Goal: Information Seeking & Learning: Find contact information

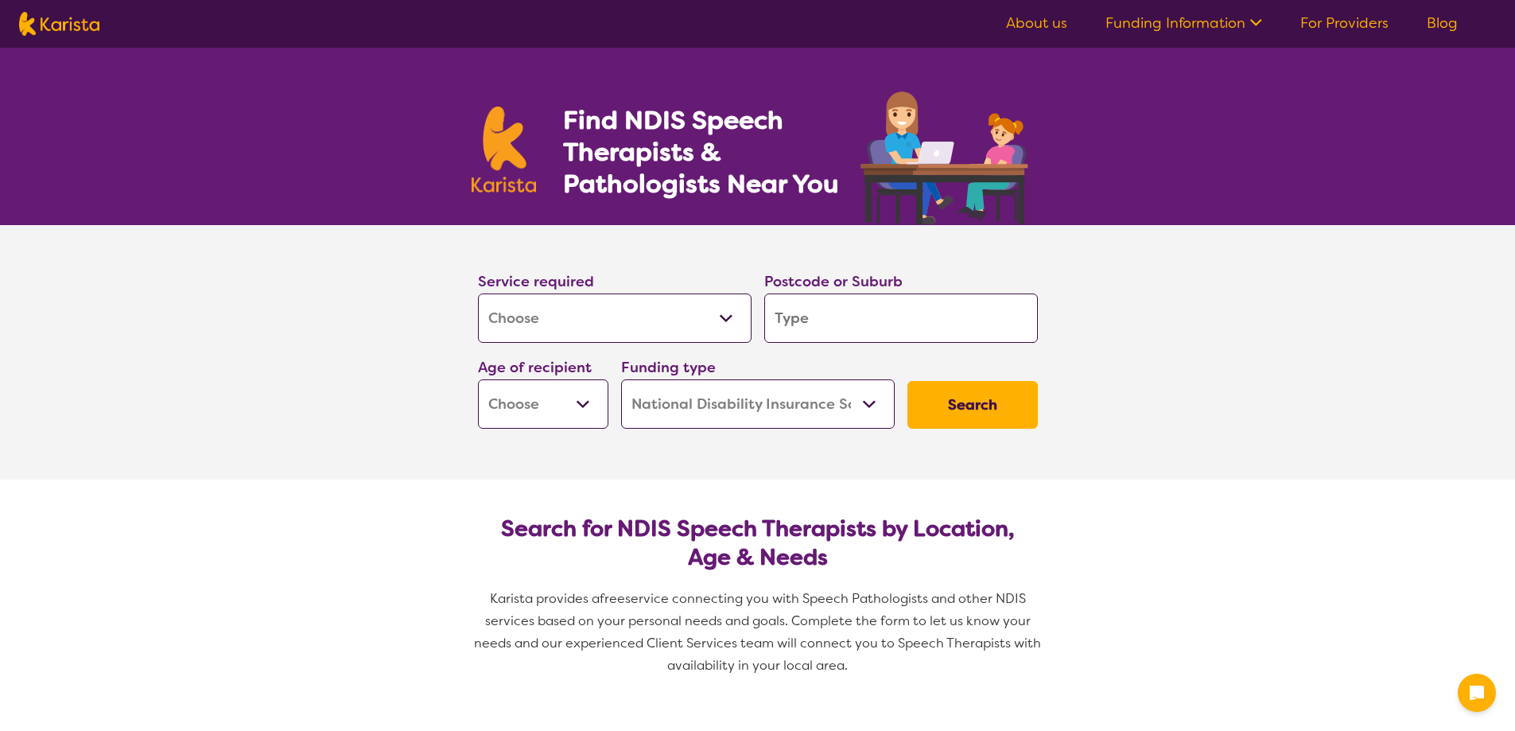
select select "[MEDICAL_DATA]"
select select "NDIS"
select select "[MEDICAL_DATA]"
select select "NDIS"
click at [616, 325] on select "Allied Health Assistant Assessment ([MEDICAL_DATA] or [MEDICAL_DATA]) Behaviour…" at bounding box center [615, 318] width 274 height 49
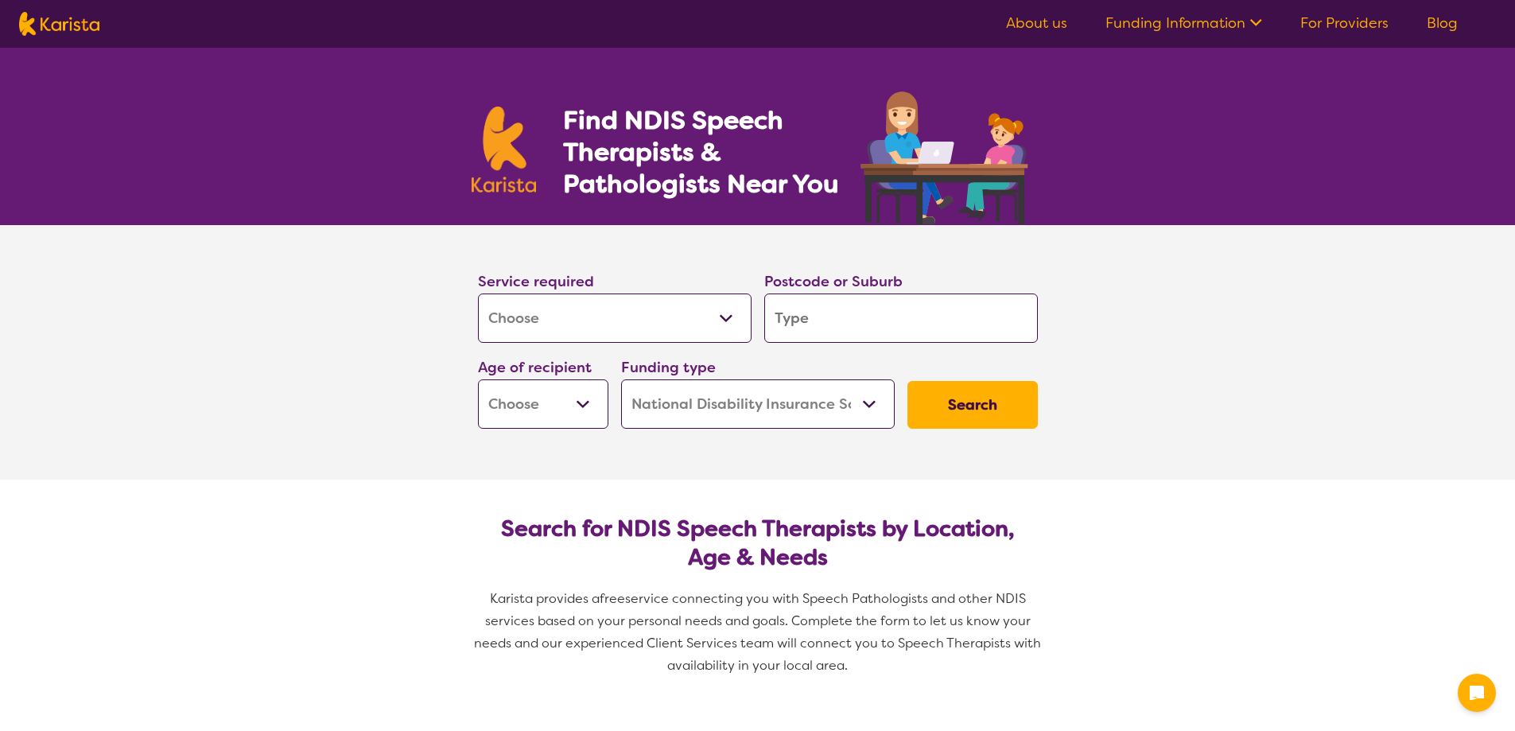
click at [616, 325] on select "Allied Health Assistant Assessment ([MEDICAL_DATA] or [MEDICAL_DATA]) Behaviour…" at bounding box center [615, 318] width 274 height 49
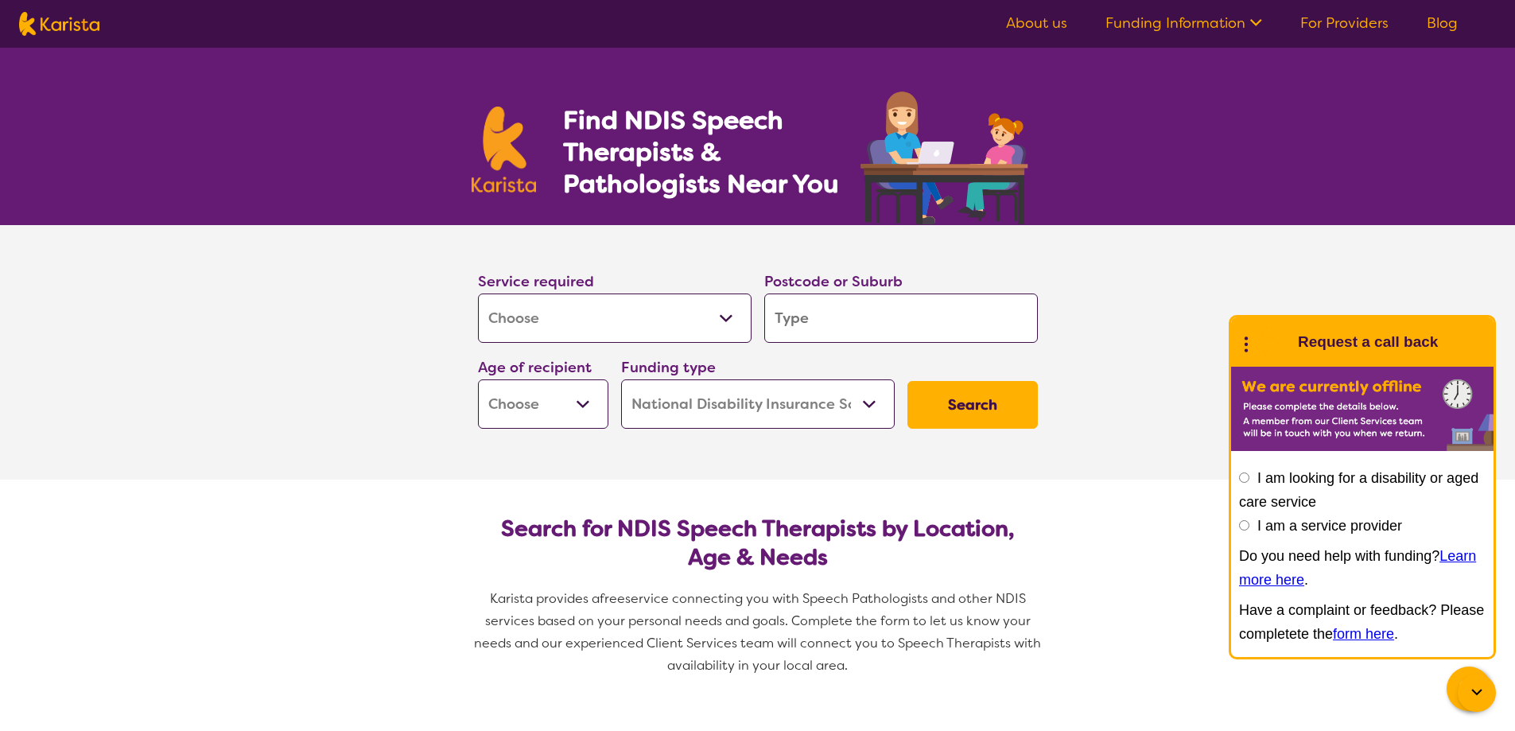
click at [827, 311] on input "search" at bounding box center [901, 318] width 274 height 49
type input "2"
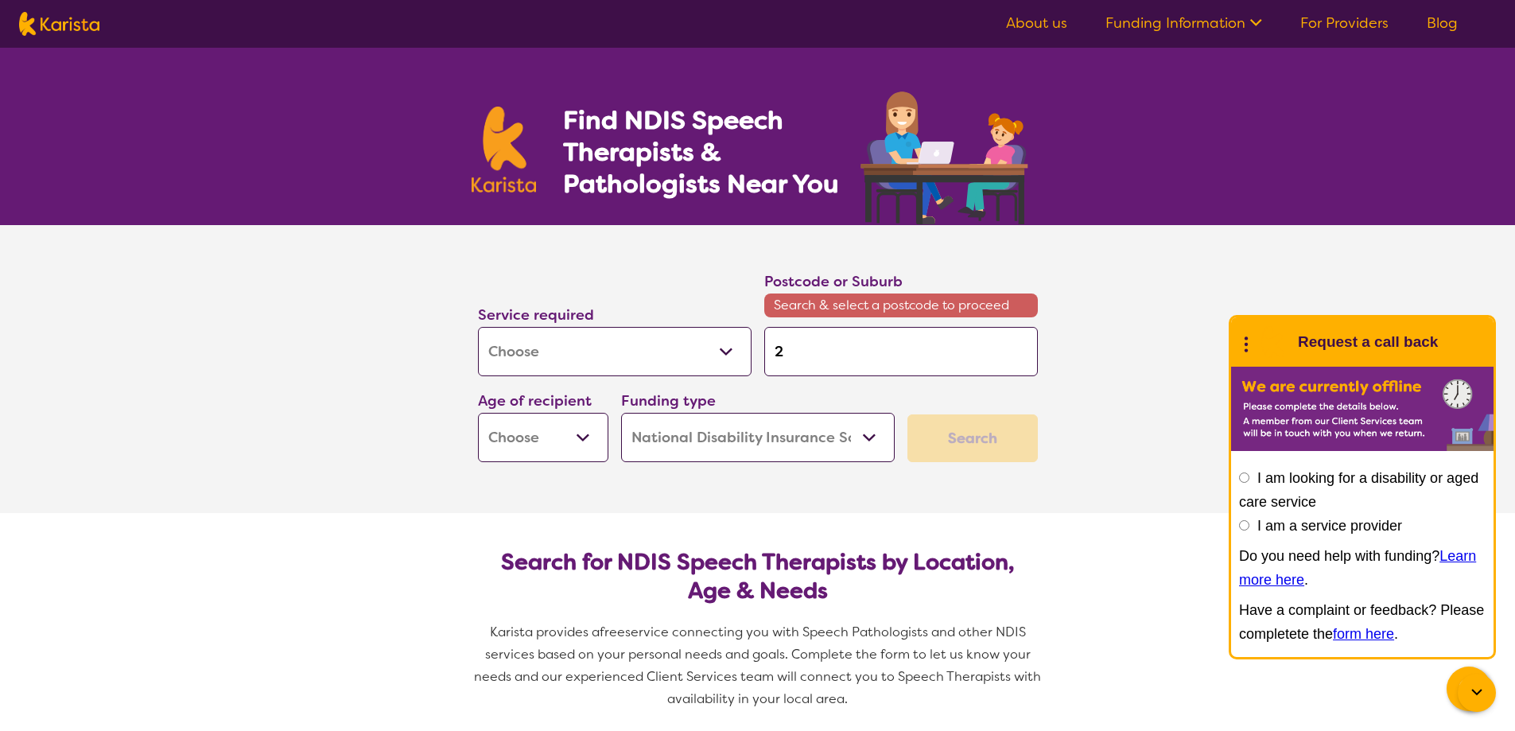
type input "20"
type input "206"
type input "2062"
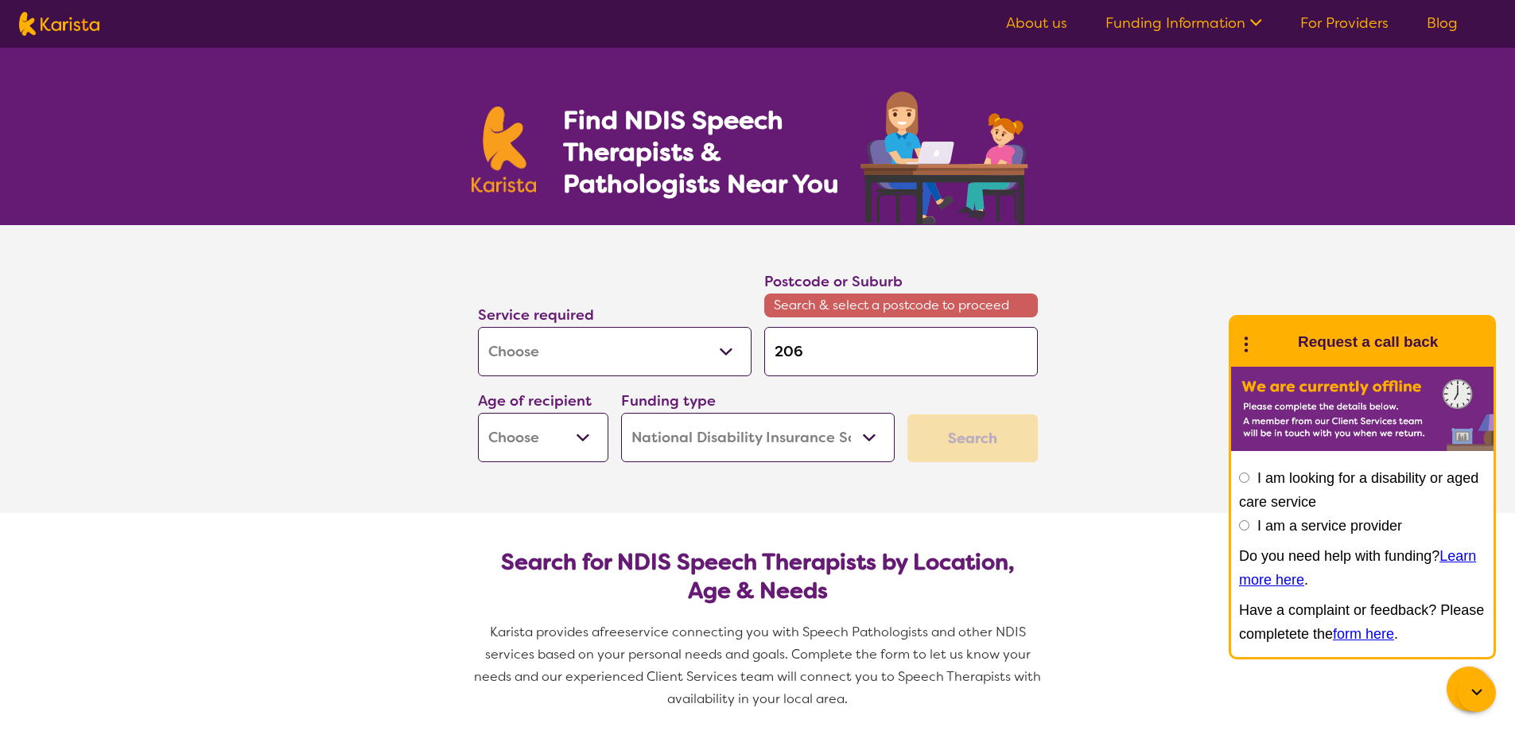
type input "2062"
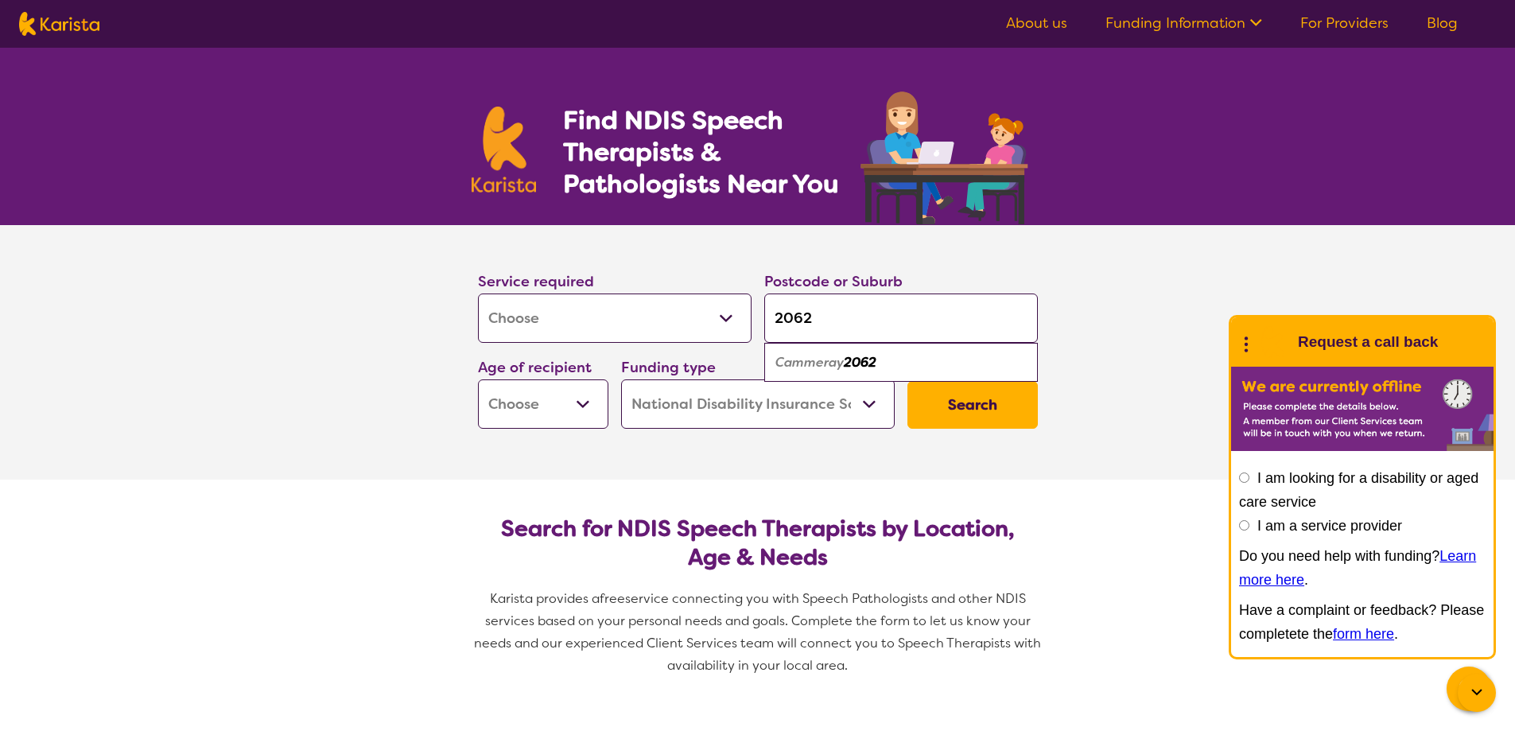
type input "2062"
click at [860, 346] on ul "Cammeray 2062" at bounding box center [901, 362] width 274 height 39
click at [858, 356] on em "2062" at bounding box center [860, 362] width 33 height 17
click at [593, 409] on select "Early Childhood - 0 to 9 Child - 10 to 11 Adolescent - 12 to 17 Adult - 18 to 6…" at bounding box center [543, 403] width 130 height 49
select select "EC"
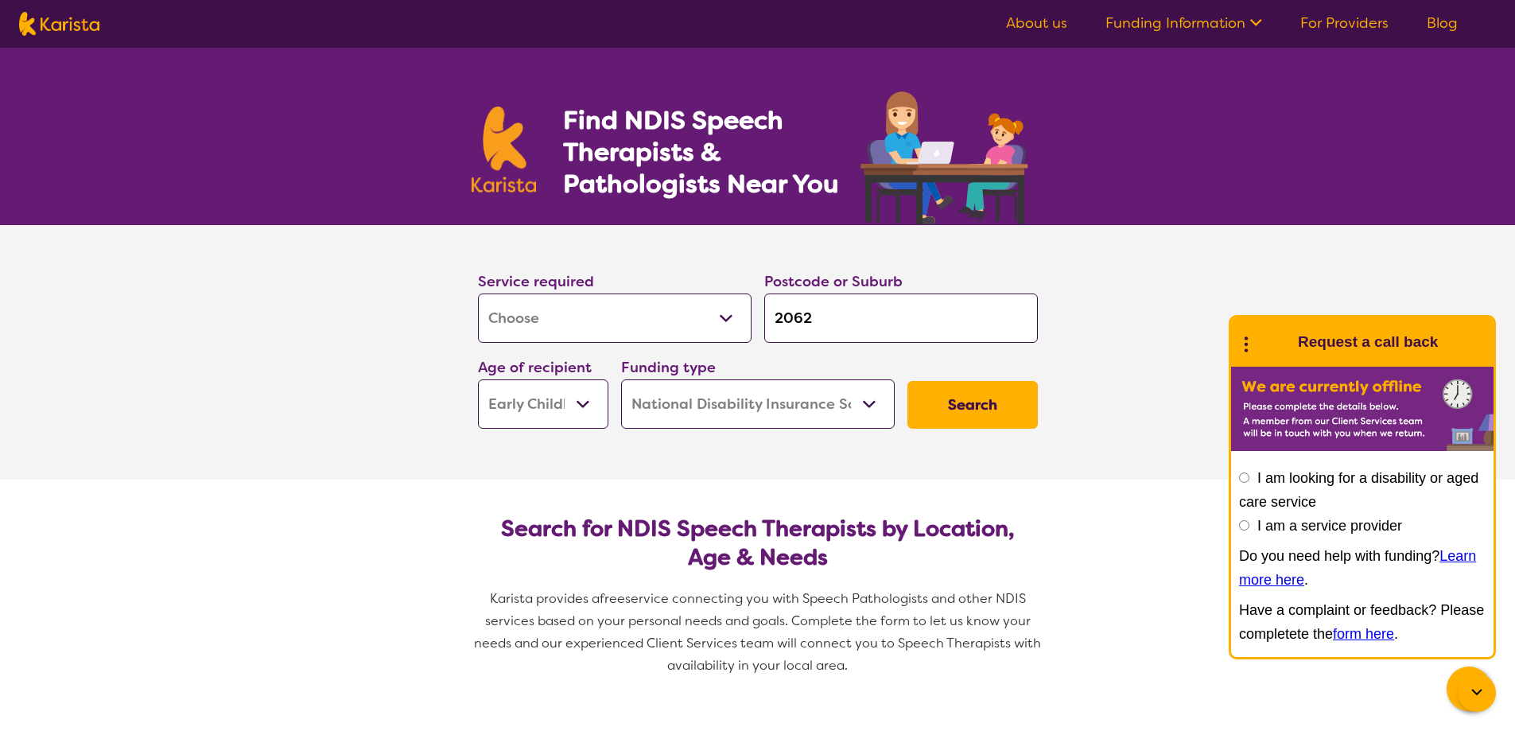
click at [478, 379] on select "Early Childhood - 0 to 9 Child - 10 to 11 Adolescent - 12 to 17 Adult - 18 to 6…" at bounding box center [543, 403] width 130 height 49
select select "EC"
click at [599, 470] on section "Service required Allied Health Assistant Assessment ([MEDICAL_DATA] or [MEDICAL…" at bounding box center [758, 352] width 636 height 255
click at [784, 410] on select "Home Care Package (HCP) National Disability Insurance Scheme (NDIS) I don't know" at bounding box center [758, 403] width 274 height 49
click at [792, 410] on select "Home Care Package (HCP) National Disability Insurance Scheme (NDIS) I don't know" at bounding box center [758, 403] width 274 height 49
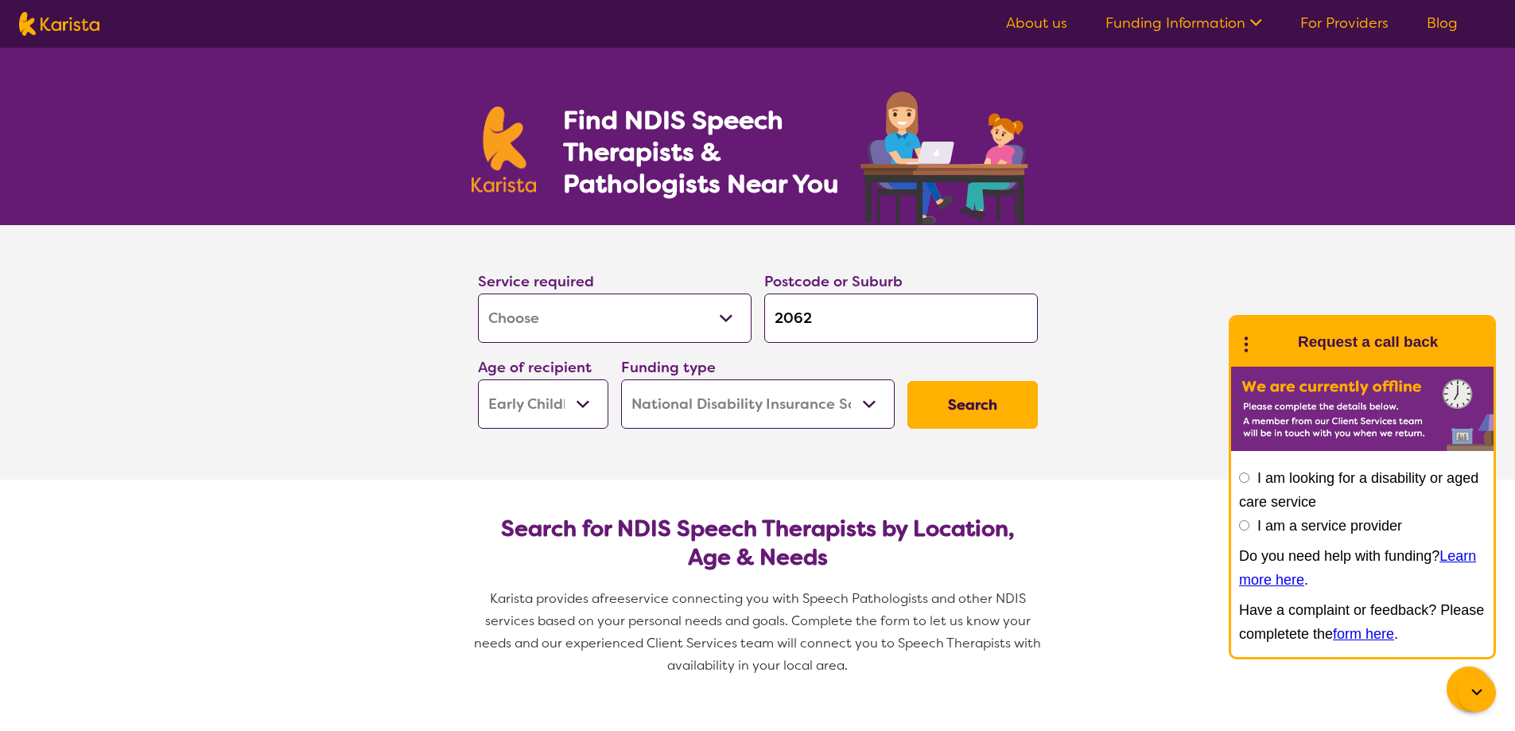
click at [997, 409] on button "Search" at bounding box center [973, 405] width 130 height 48
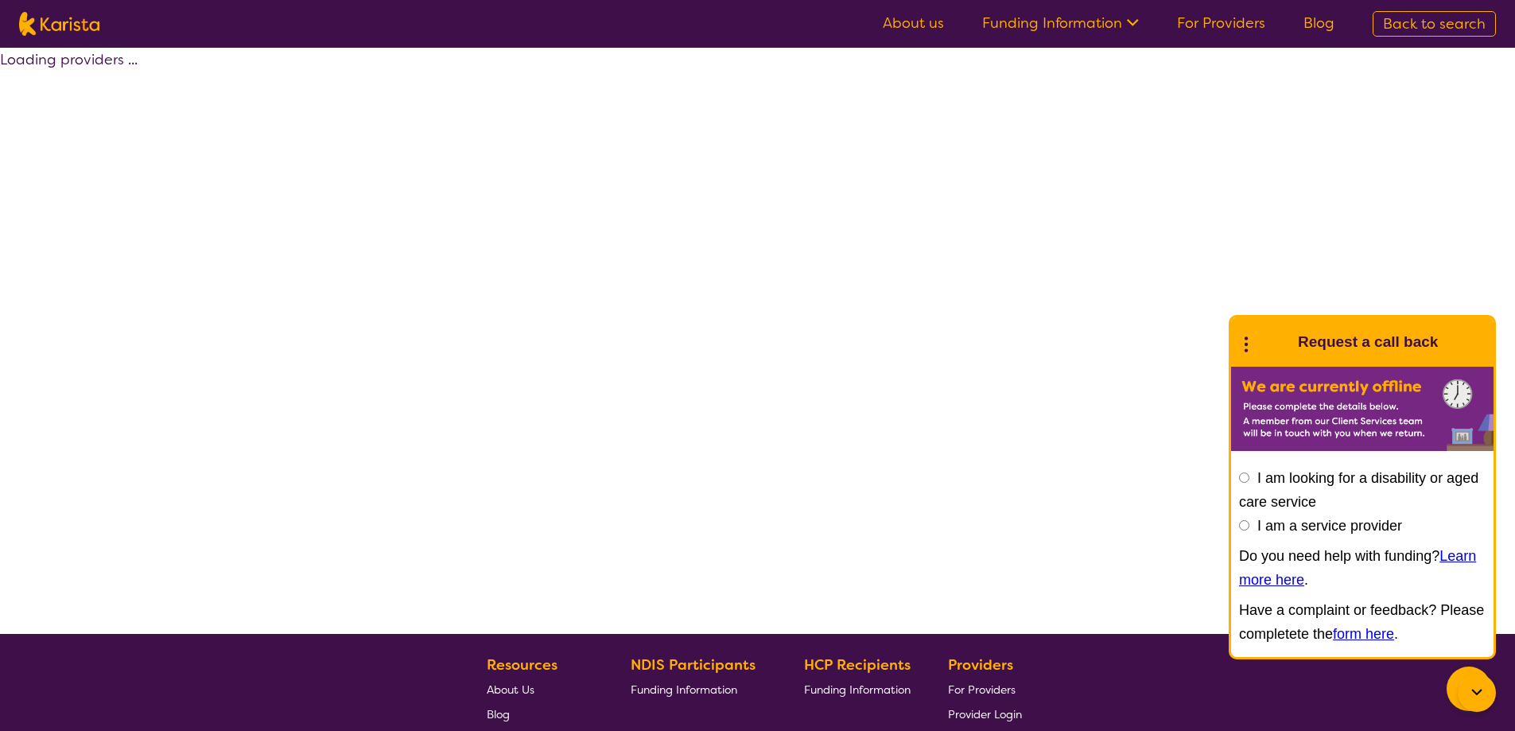
select select "by_score"
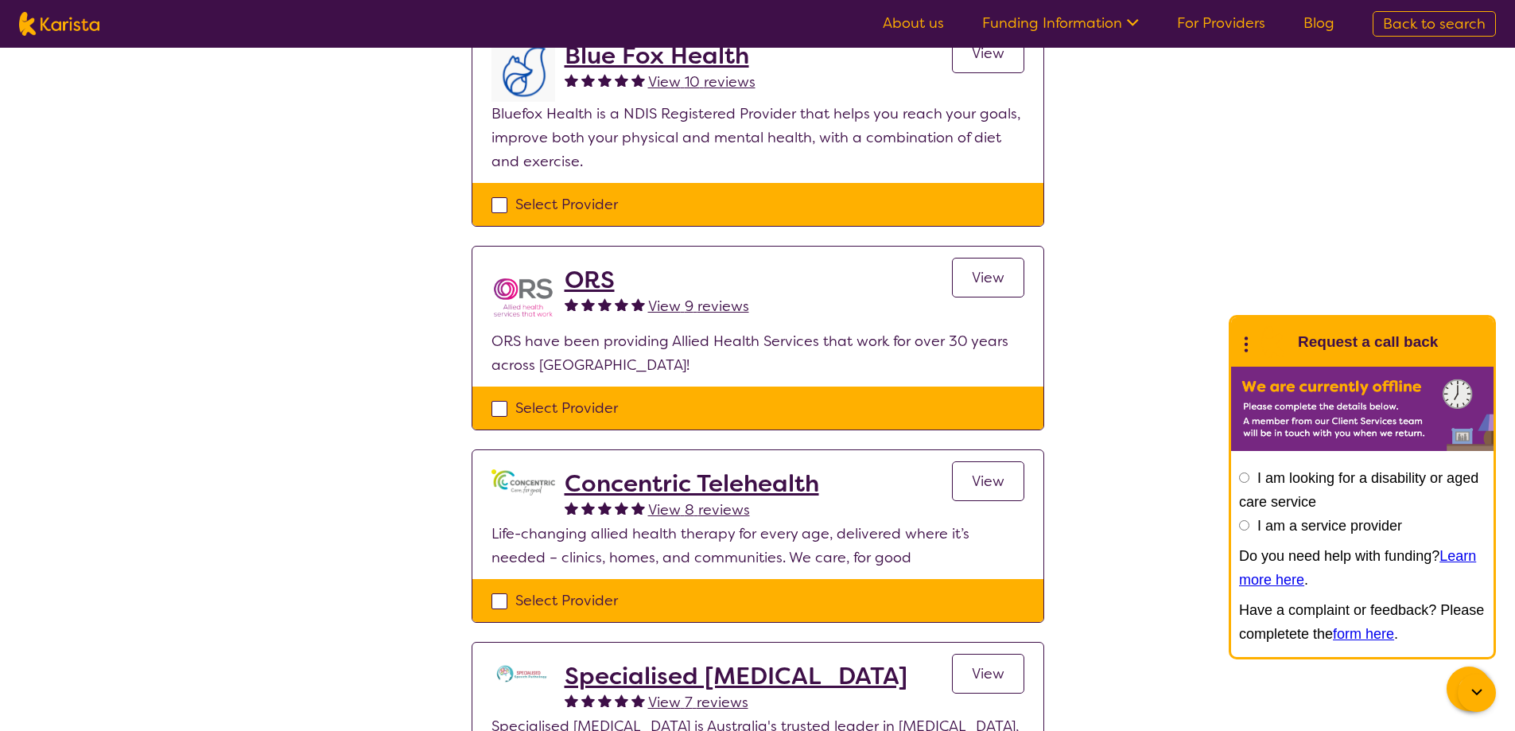
scroll to position [239, 0]
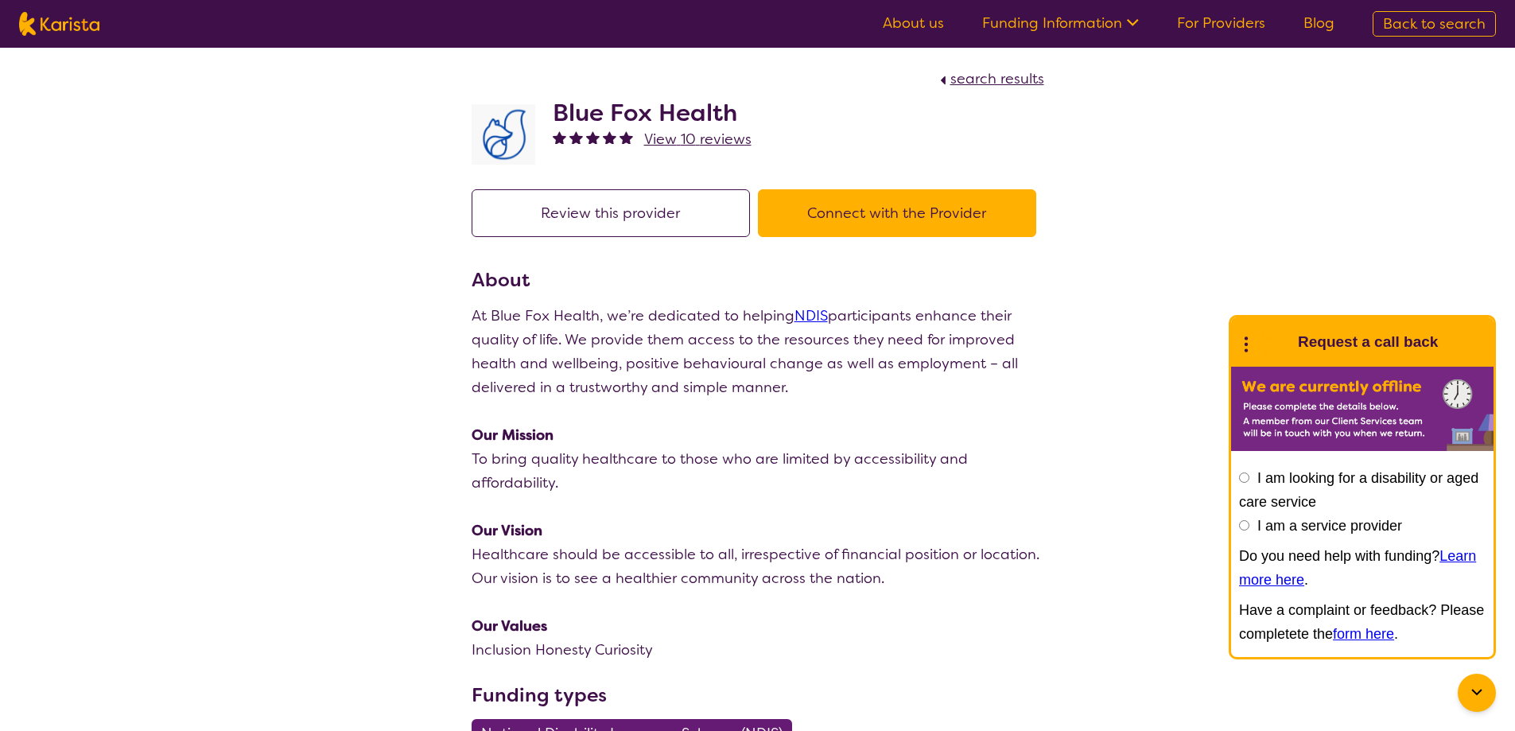
click at [877, 219] on button "Connect with the Provider" at bounding box center [897, 213] width 278 height 48
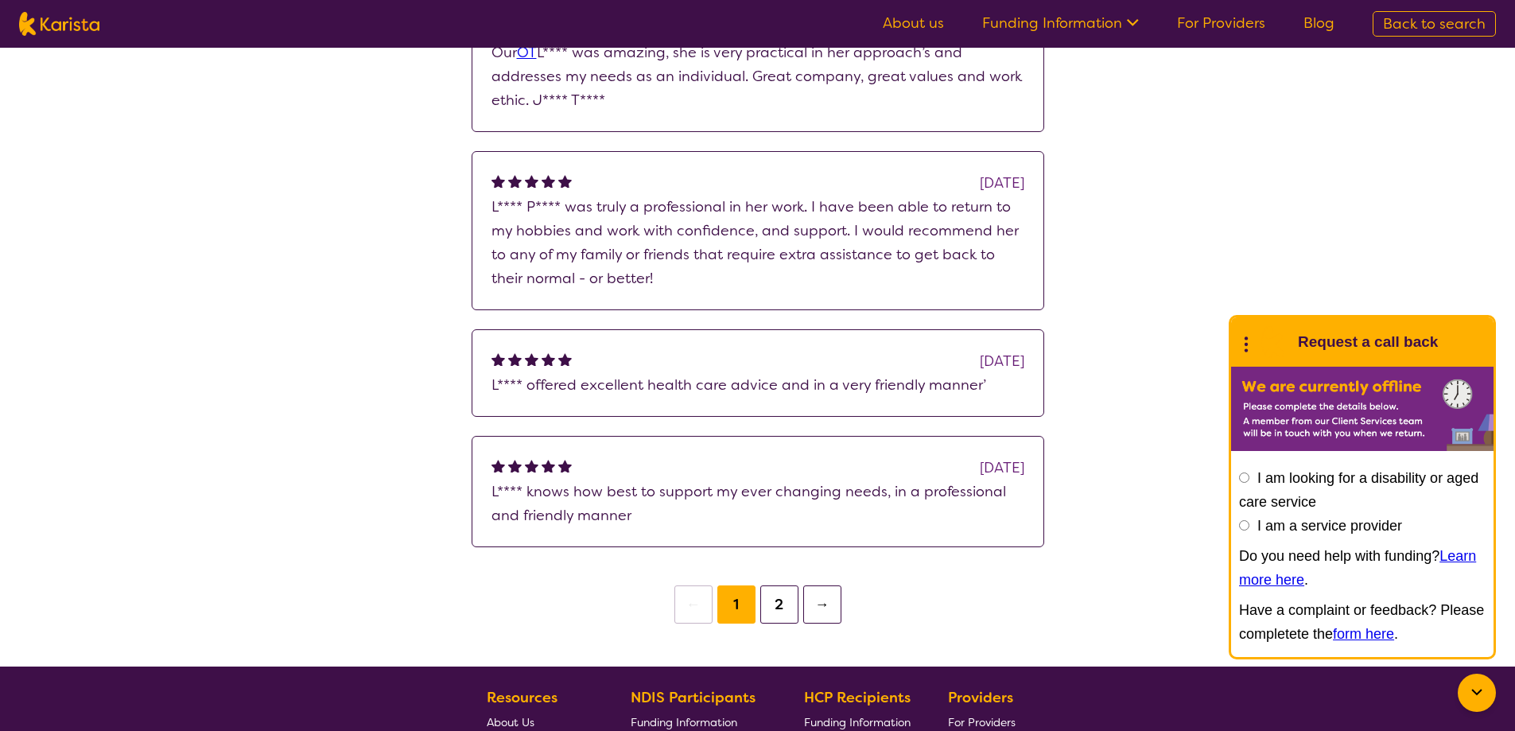
scroll to position [1433, 0]
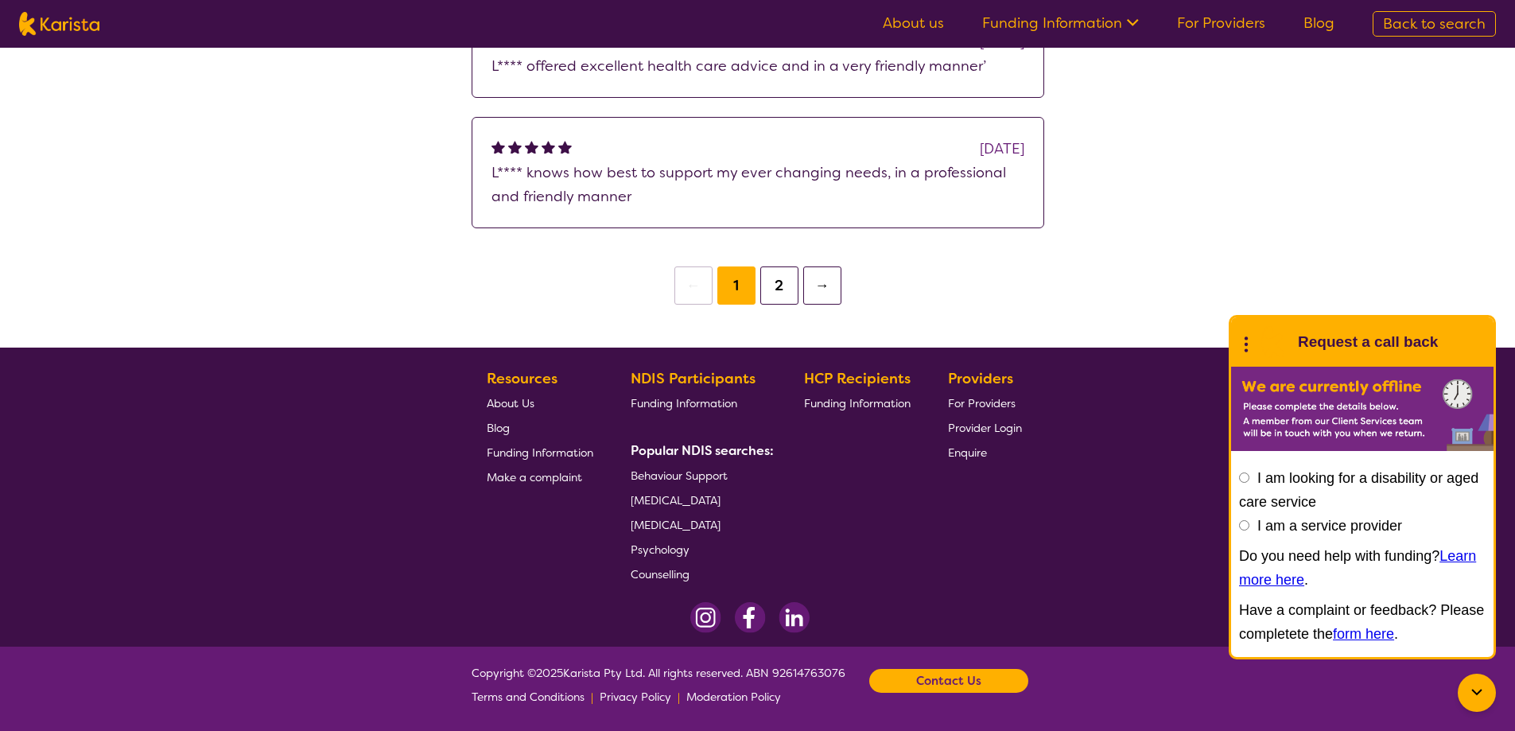
click at [758, 282] on li "2" at bounding box center [779, 285] width 43 height 38
click at [772, 282] on button "2" at bounding box center [779, 285] width 38 height 38
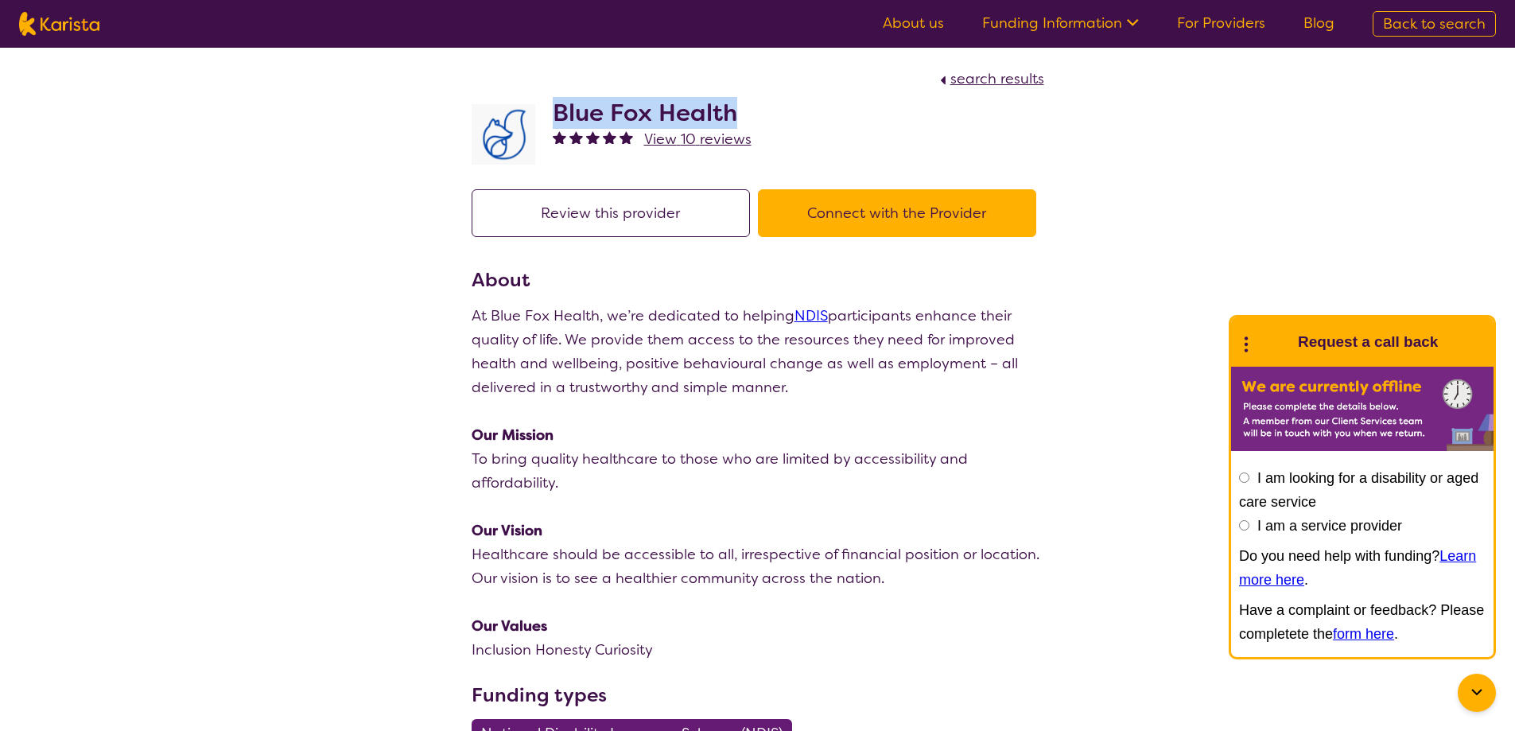
drag, startPoint x: 558, startPoint y: 106, endPoint x: 738, endPoint y: 109, distance: 179.8
click at [738, 109] on h2 "Blue Fox Health" at bounding box center [652, 113] width 199 height 29
copy h2 "Blue Fox Health"
